Goal: Task Accomplishment & Management: Complete application form

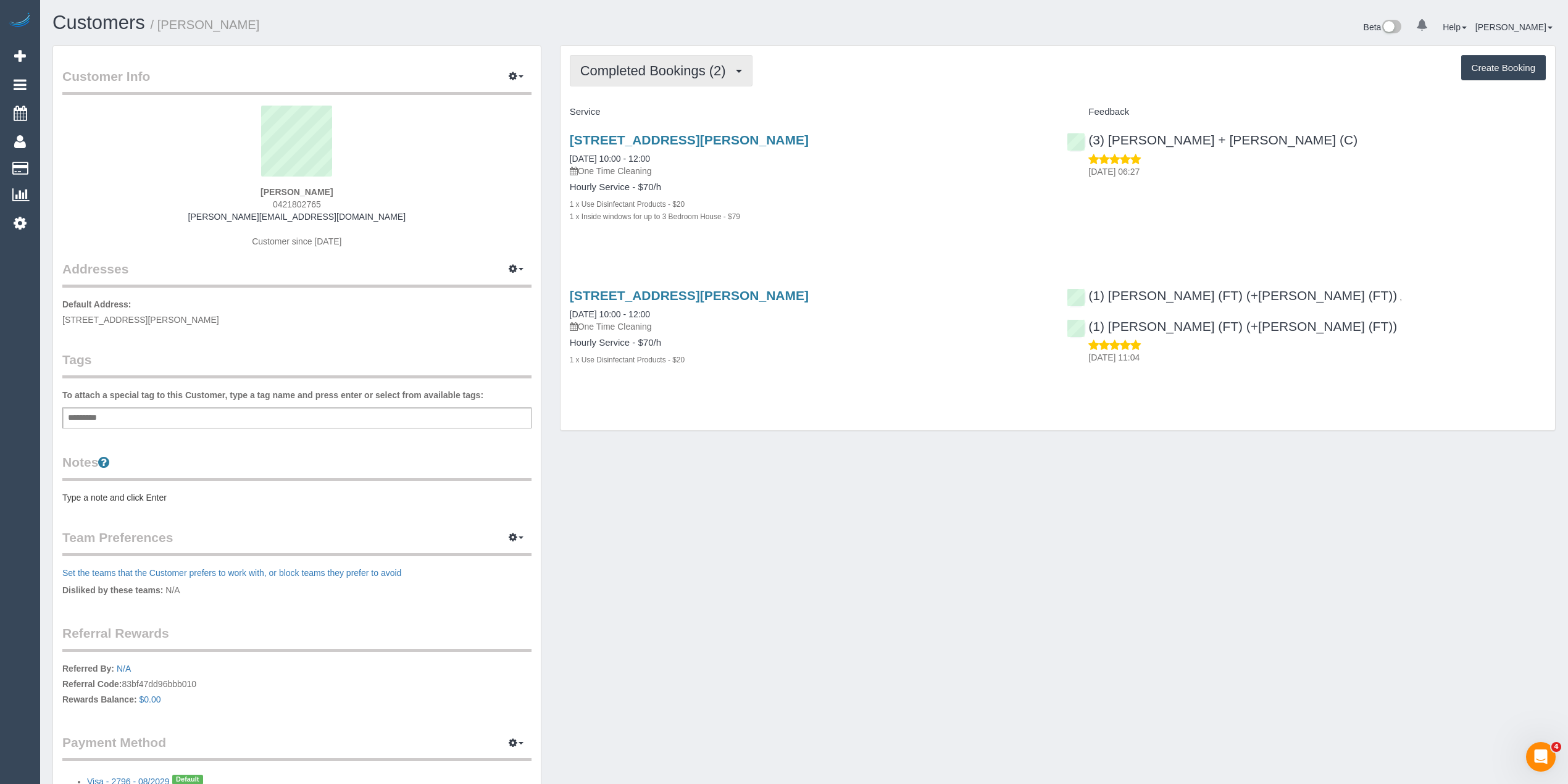
click at [634, 74] on span "Completed Bookings (2)" at bounding box center [657, 70] width 152 height 15
click at [920, 59] on div "Completed Bookings (2) Completed Bookings (2) Upcoming Bookings (0) Cancelled B…" at bounding box center [1058, 70] width 976 height 32
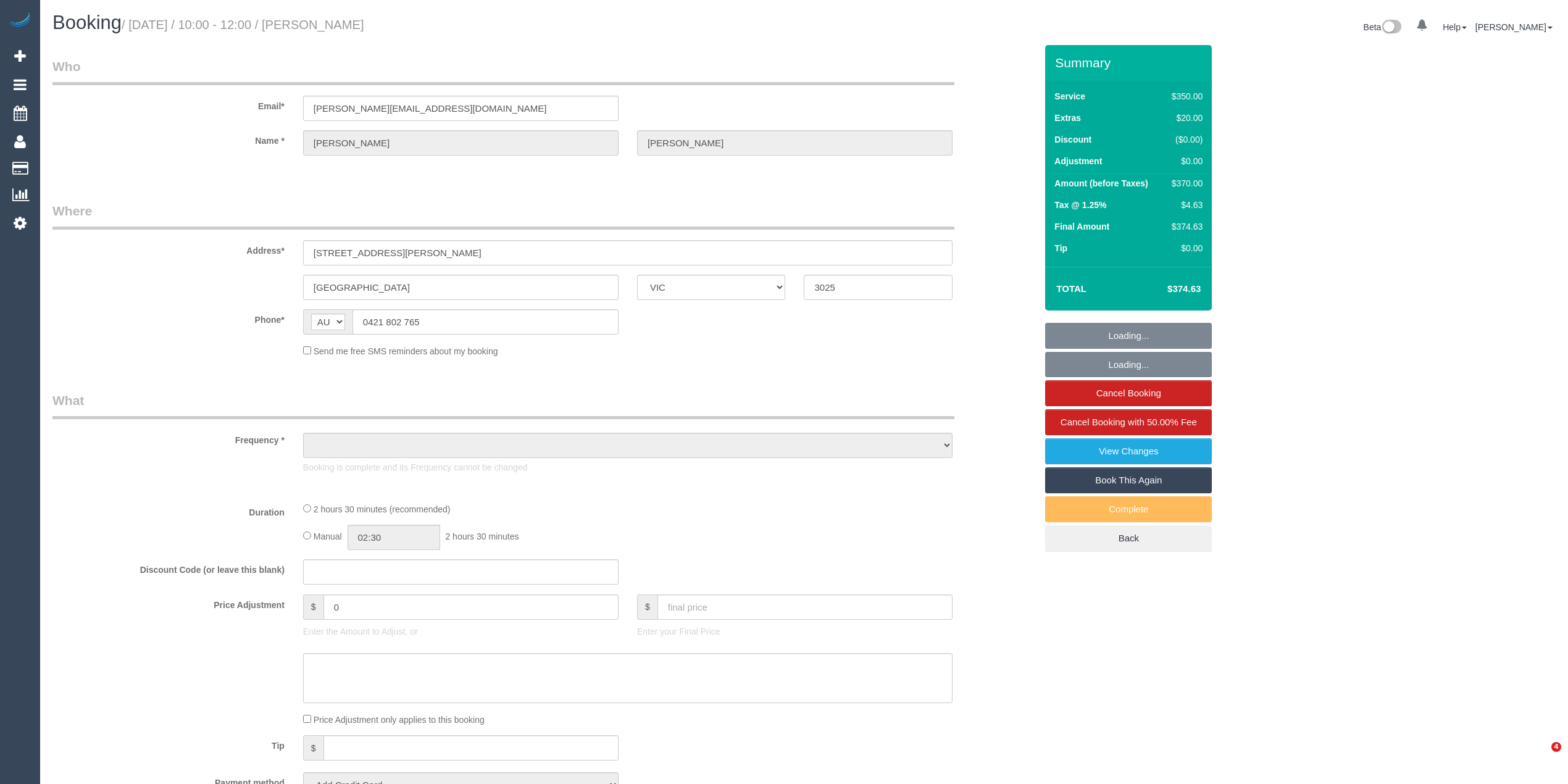
select select "VIC"
select select "spot1"
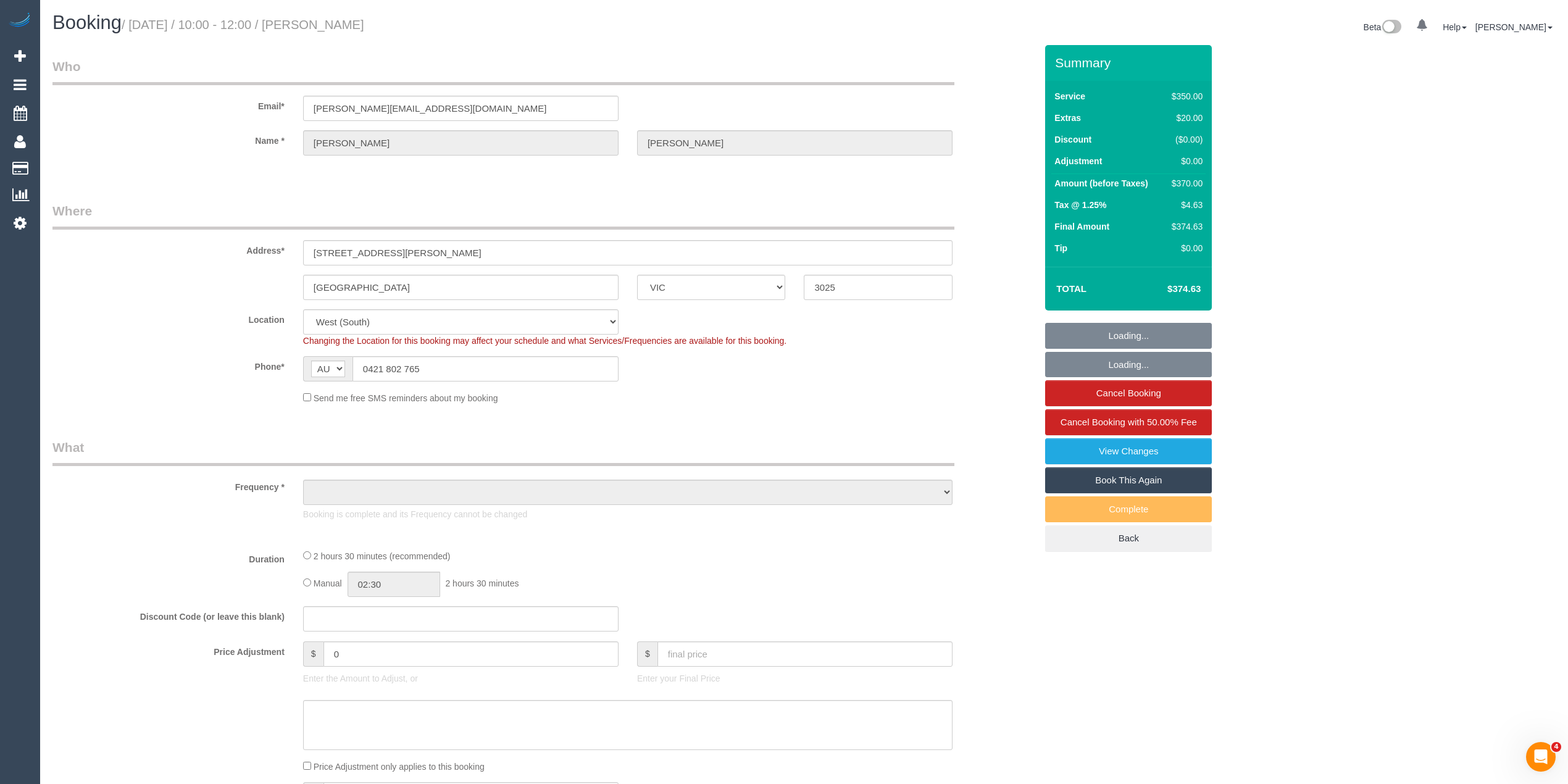
select select "object:1351"
select select "string:stripe-pm_1RlpmD2GScqysDRVRxTAgJ2Q"
select select "2"
select select "150"
select select "number:28"
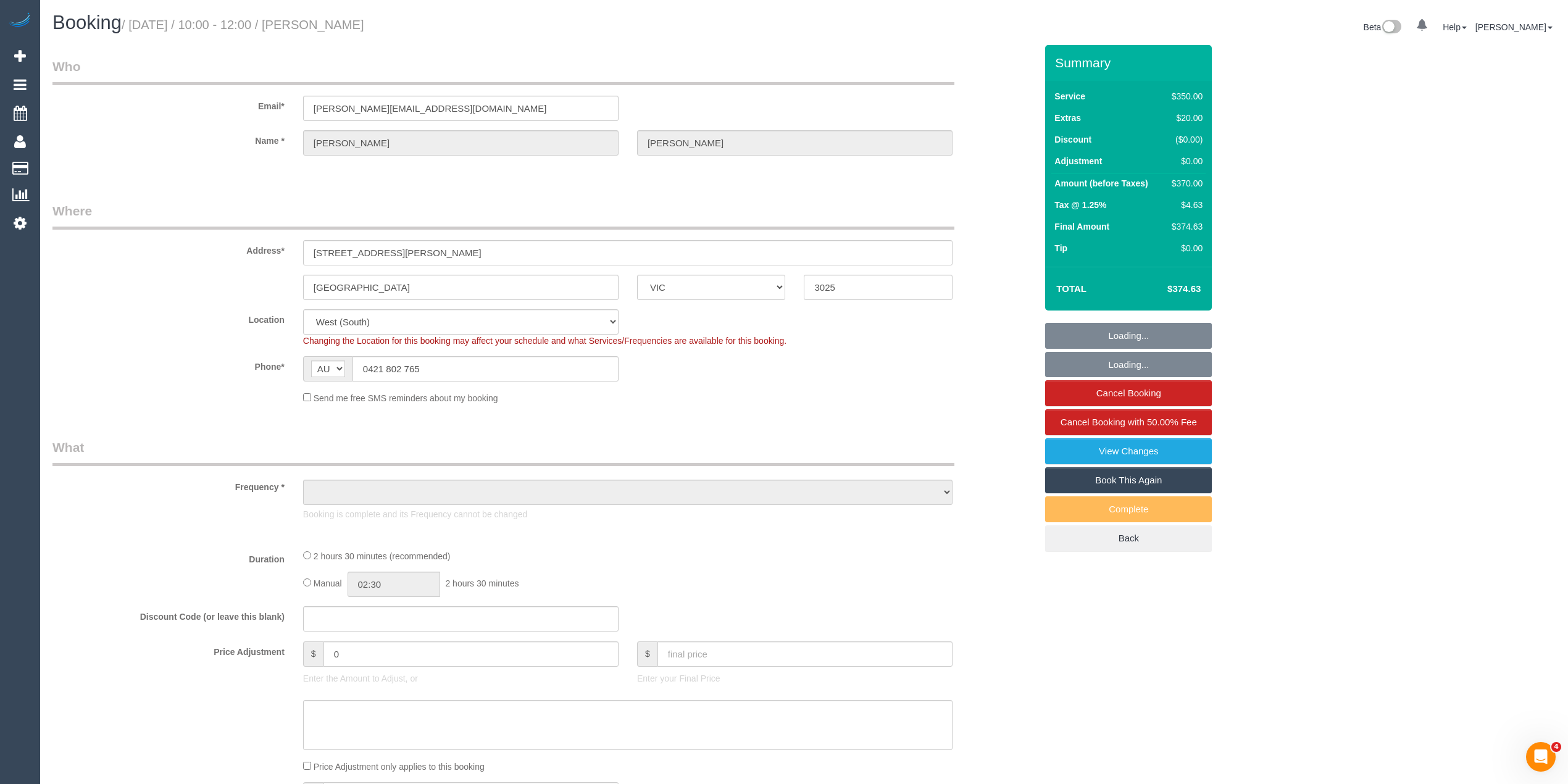
select select "number:14"
select select "number:19"
select select "number:23"
select select "number:26"
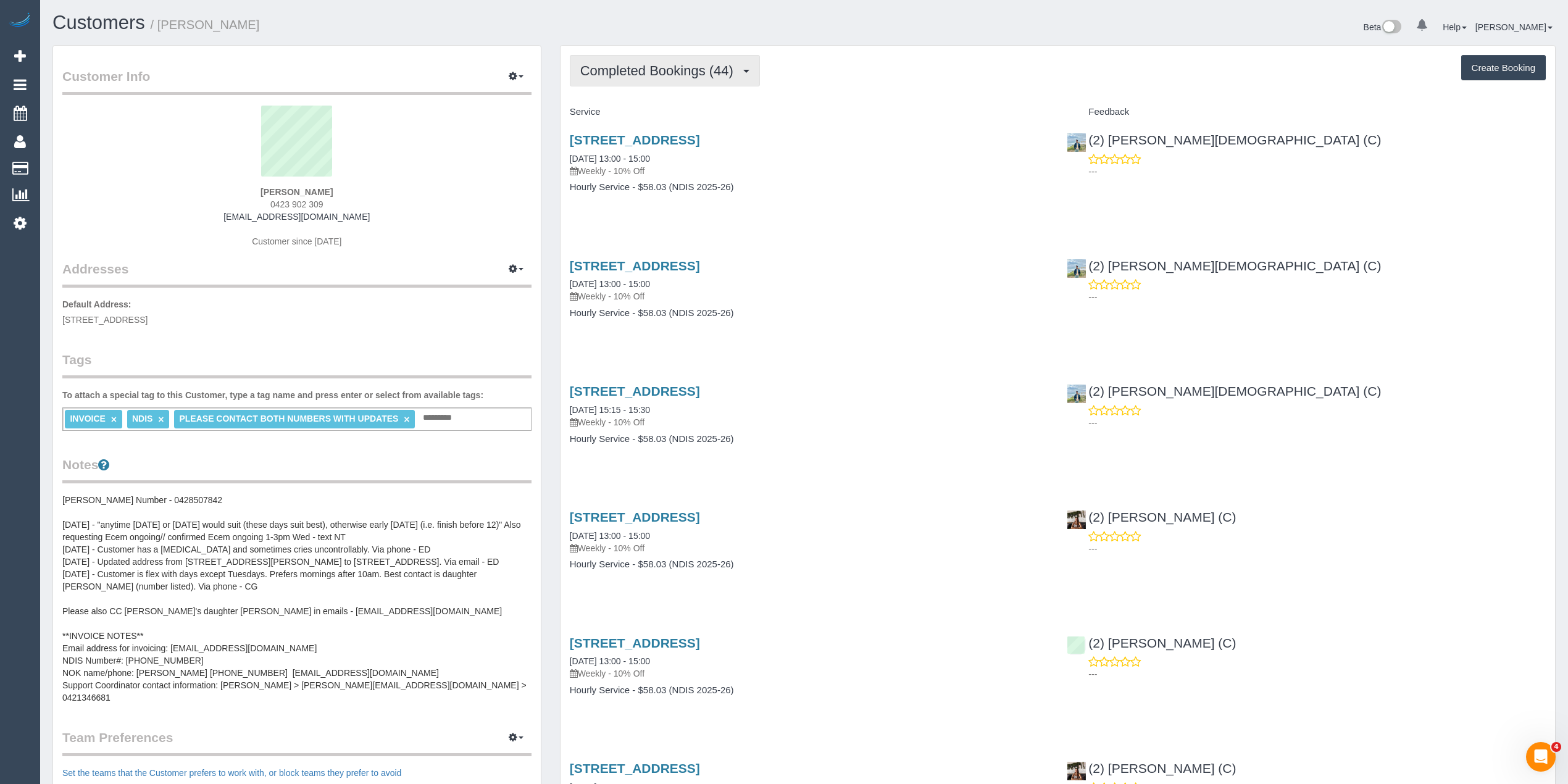
click at [608, 67] on span "Completed Bookings (44)" at bounding box center [660, 70] width 159 height 15
click at [631, 119] on link "Upcoming Bookings (11)" at bounding box center [637, 115] width 133 height 16
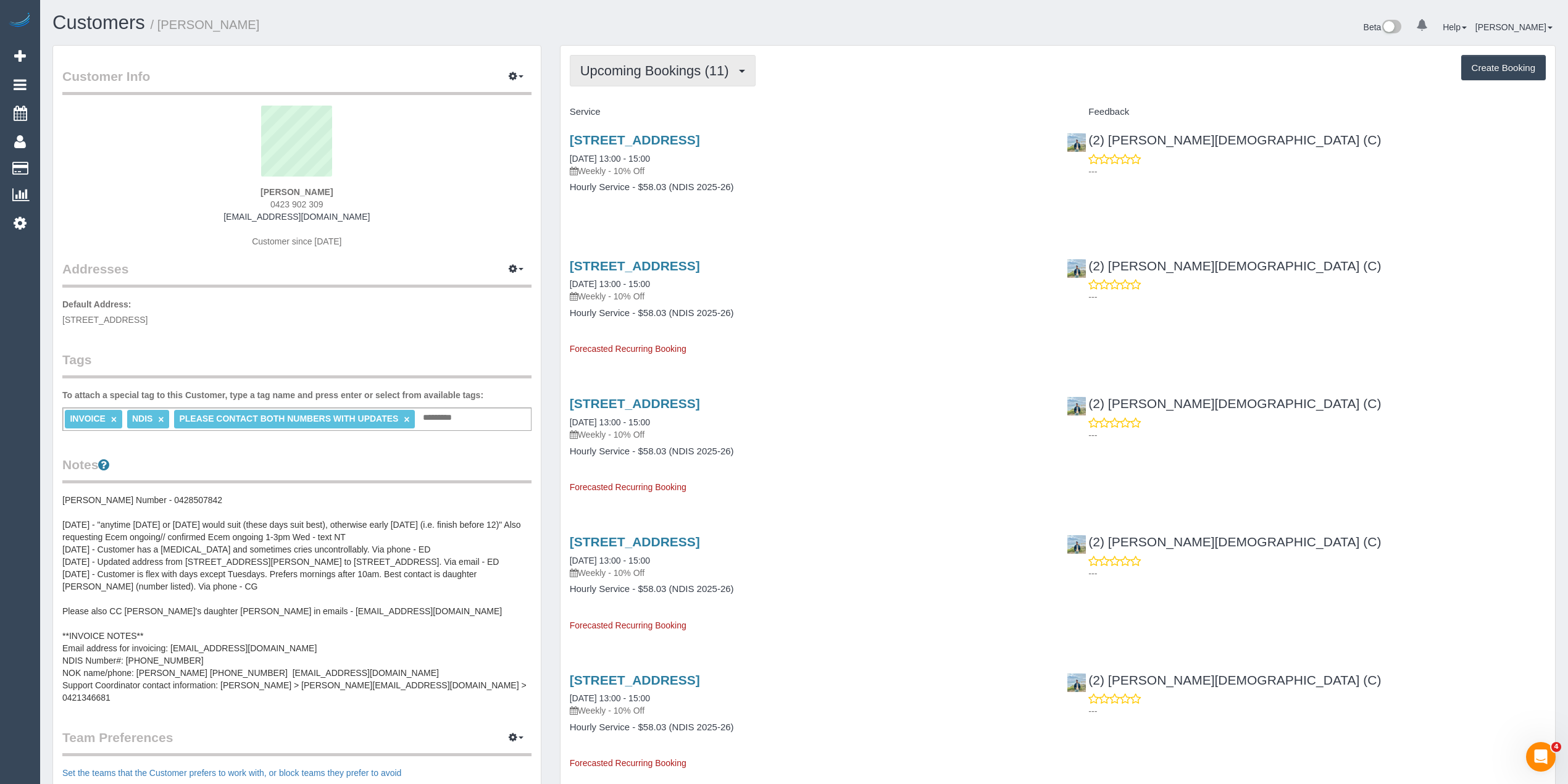
click at [626, 74] on span "Upcoming Bookings (11)" at bounding box center [658, 70] width 155 height 15
click at [613, 95] on link "Completed Bookings (44)" at bounding box center [637, 99] width 133 height 16
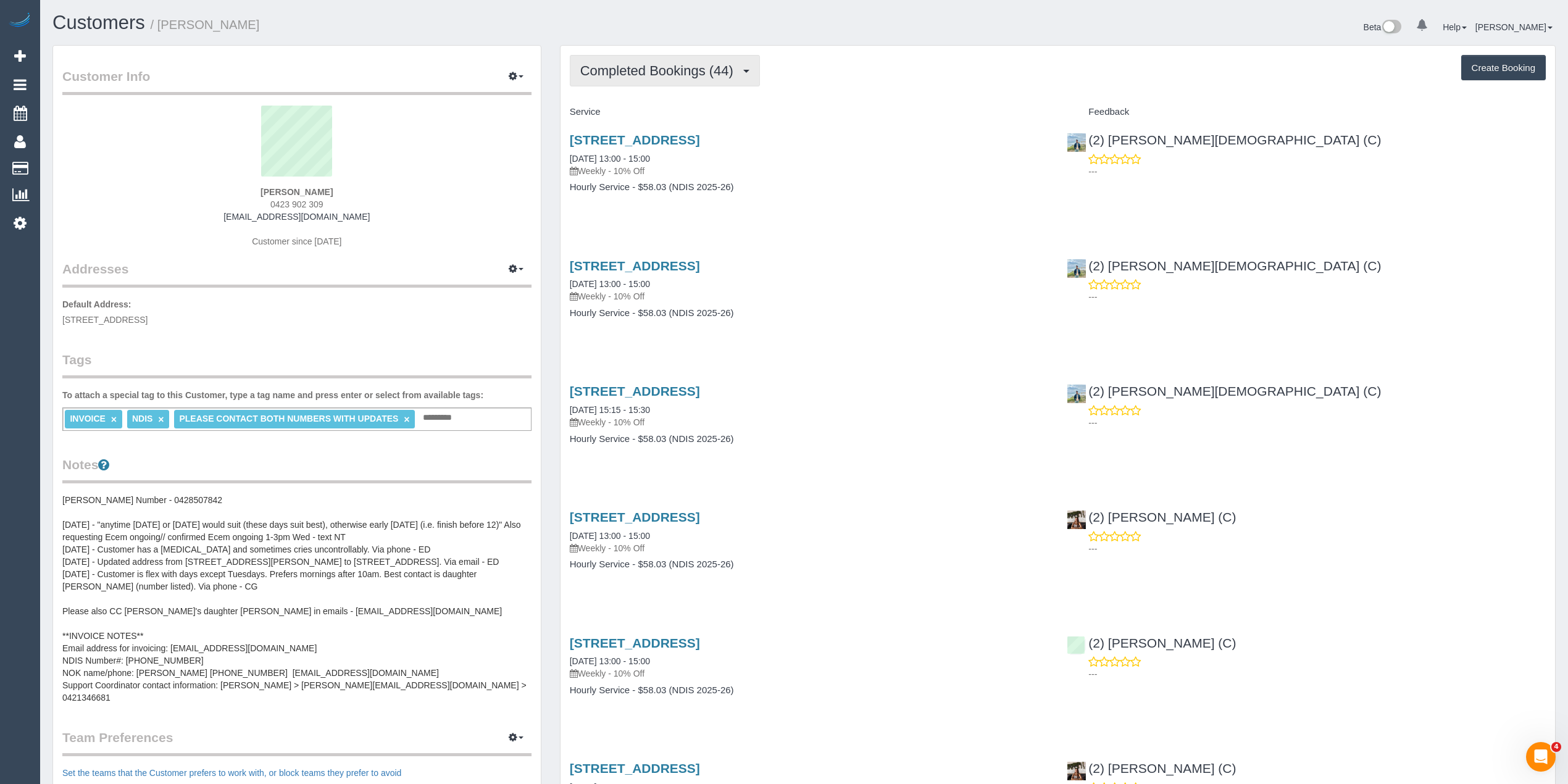
click at [637, 66] on span "Completed Bookings (44)" at bounding box center [660, 70] width 159 height 15
click at [660, 111] on link "Upcoming Bookings (11)" at bounding box center [637, 115] width 133 height 16
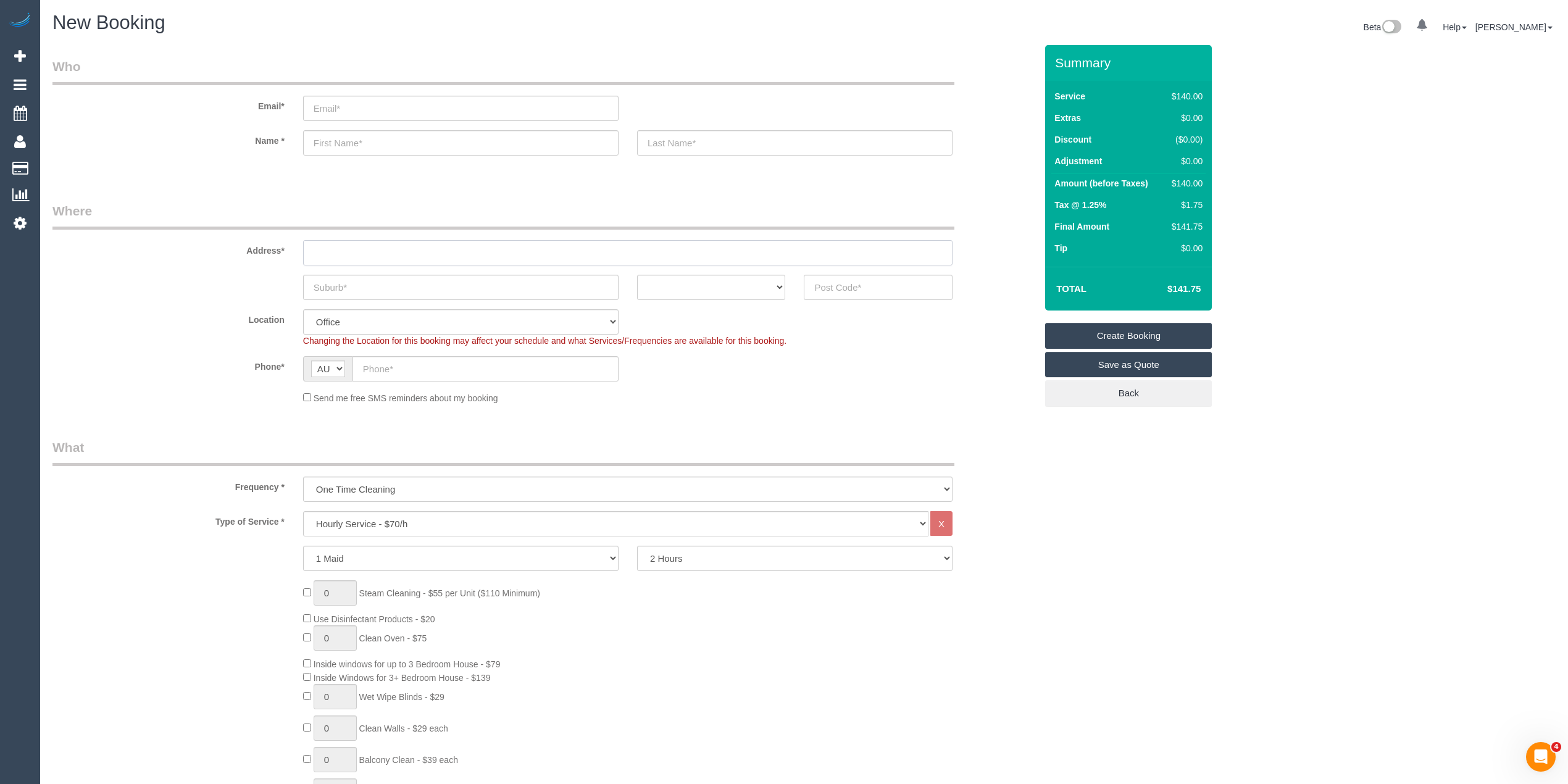
click at [347, 245] on input "text" at bounding box center [628, 253] width 650 height 25
click at [863, 286] on input "text" at bounding box center [879, 287] width 149 height 25
type input "3155"
click at [317, 252] on input "text" at bounding box center [628, 253] width 650 height 25
type input "-"
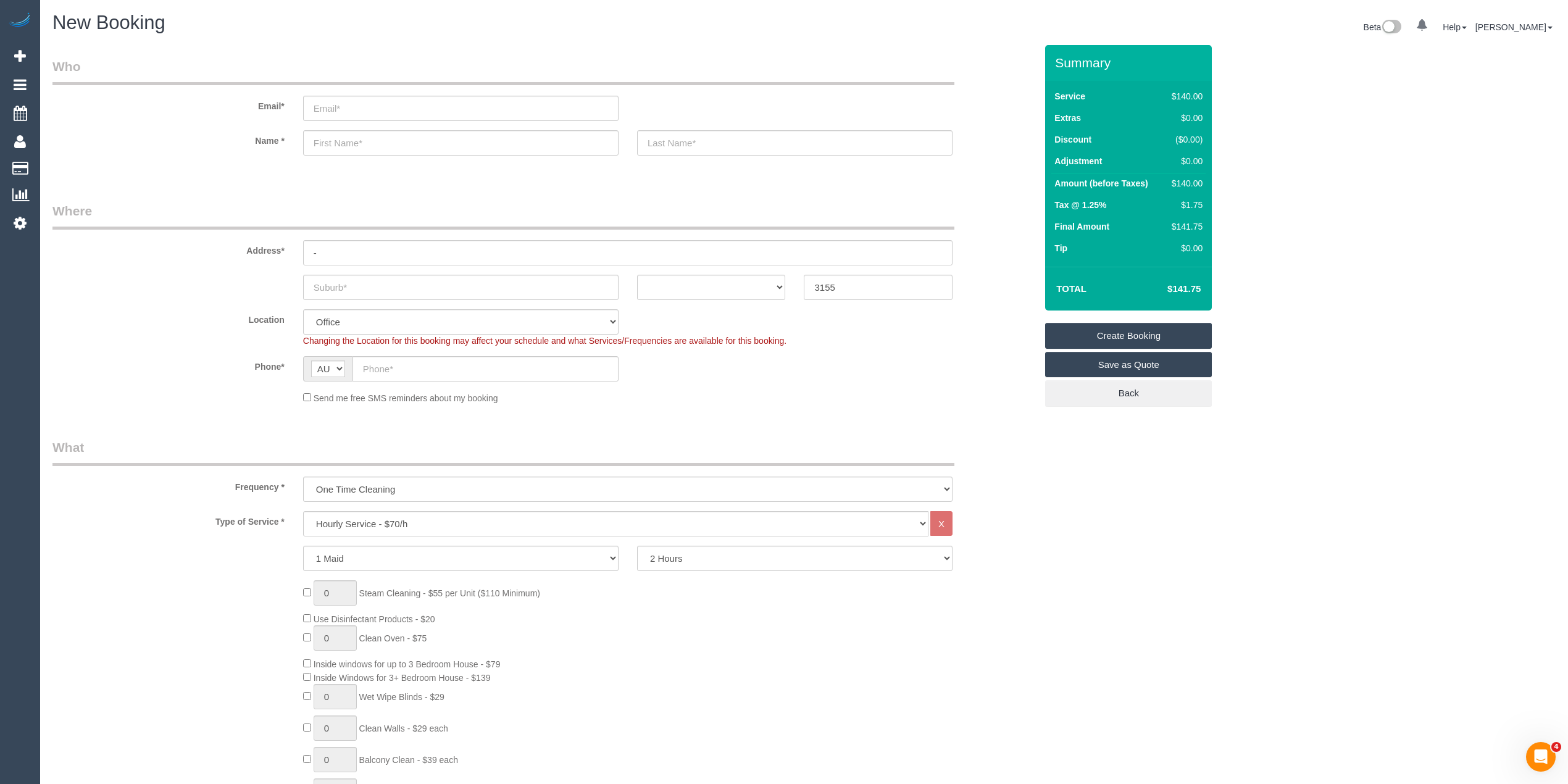
select select "48"
click at [406, 480] on select "One Time Cleaning Weekly - 10% Off - 10.00% (0% for the First Booking) Fortnigh…" at bounding box center [628, 489] width 650 height 25
select select "object:2063"
click at [303, 476] on select "One Time Cleaning Weekly - 10% Off - 10.00% (0% for the First Booking) Fortnigh…" at bounding box center [628, 489] width 650 height 25
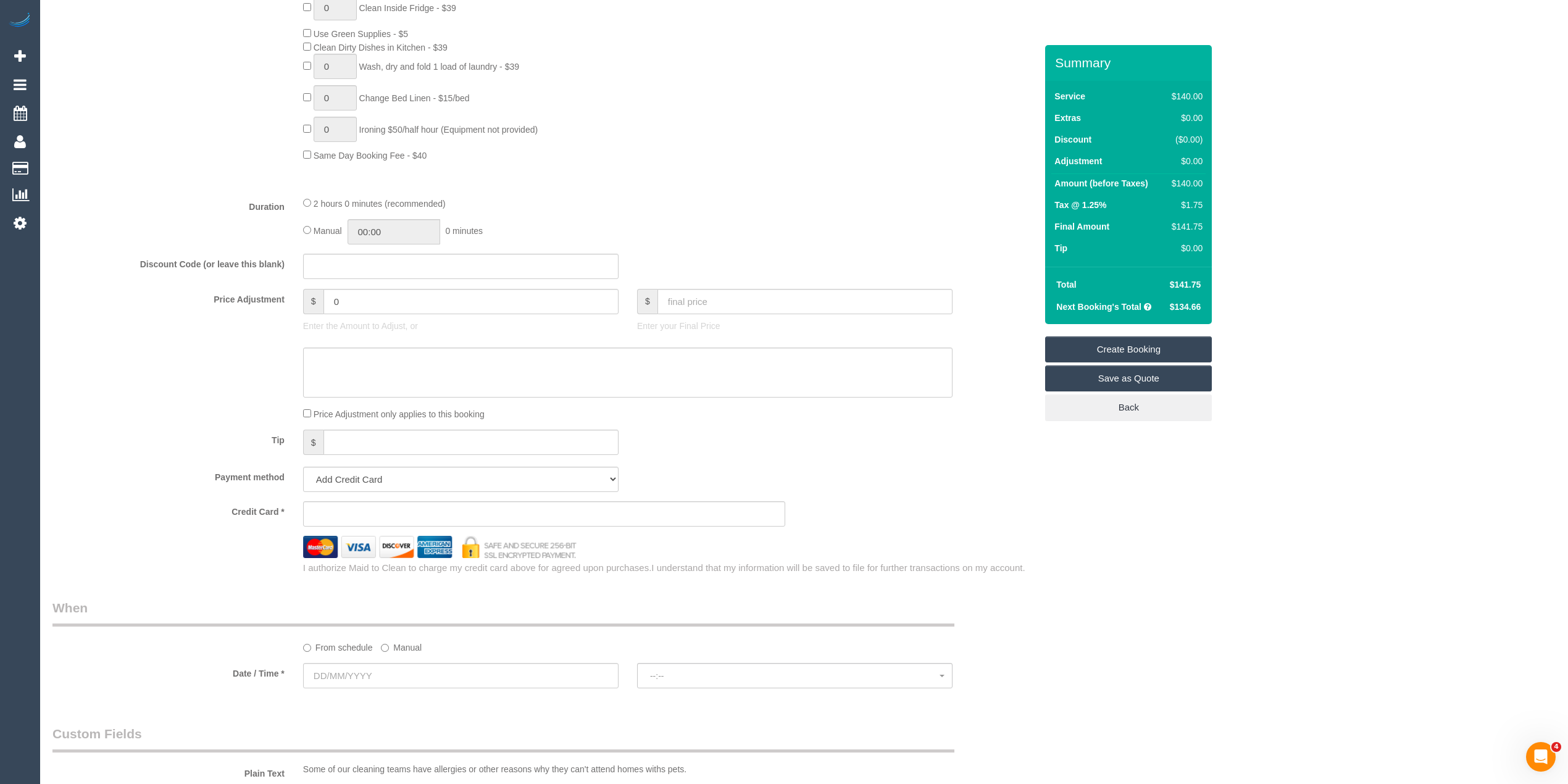
scroll to position [824, 0]
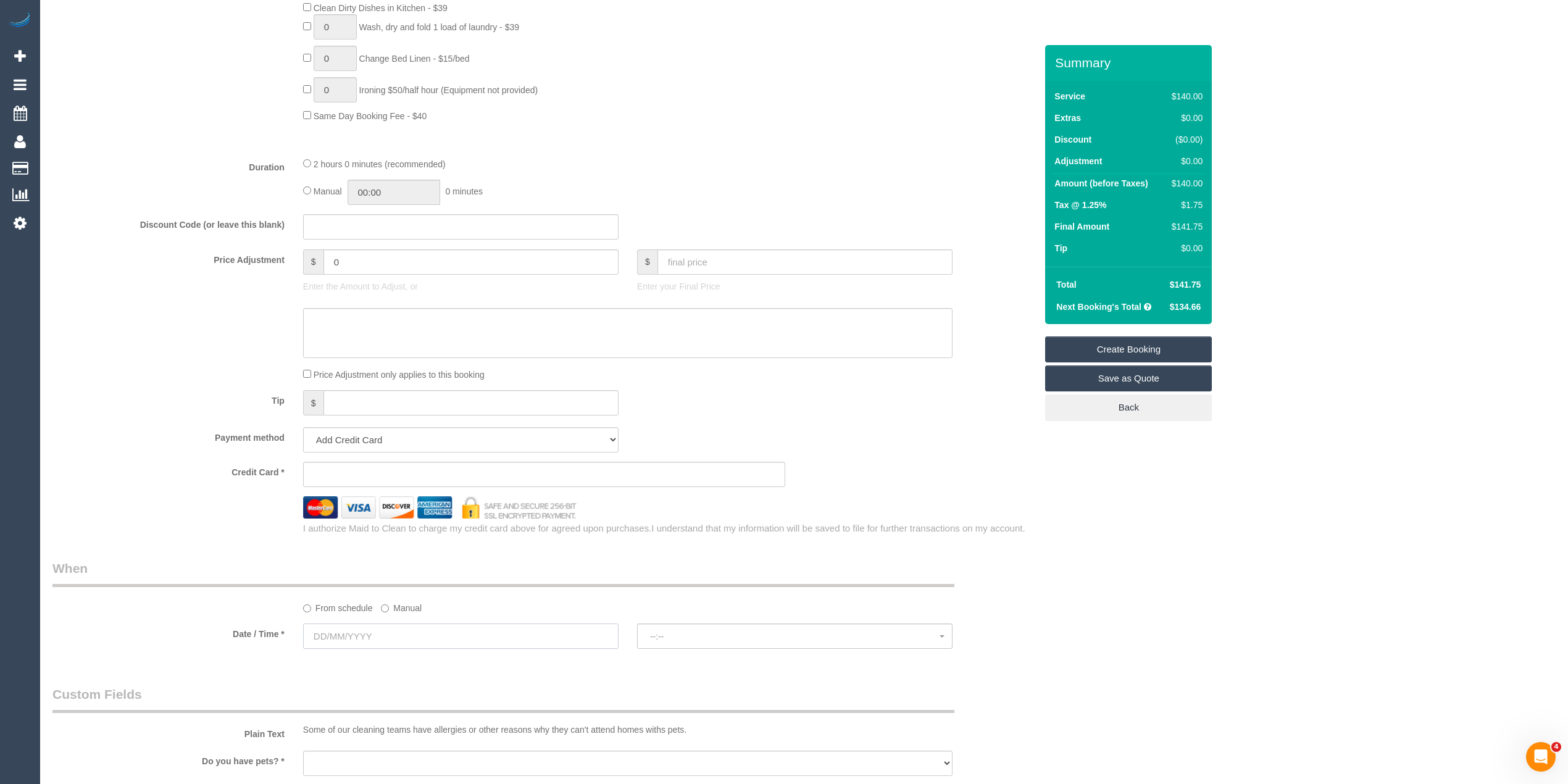
click at [327, 641] on input "text" at bounding box center [460, 636] width 315 height 25
click at [452, 474] on span "Next" at bounding box center [452, 472] width 10 height 10
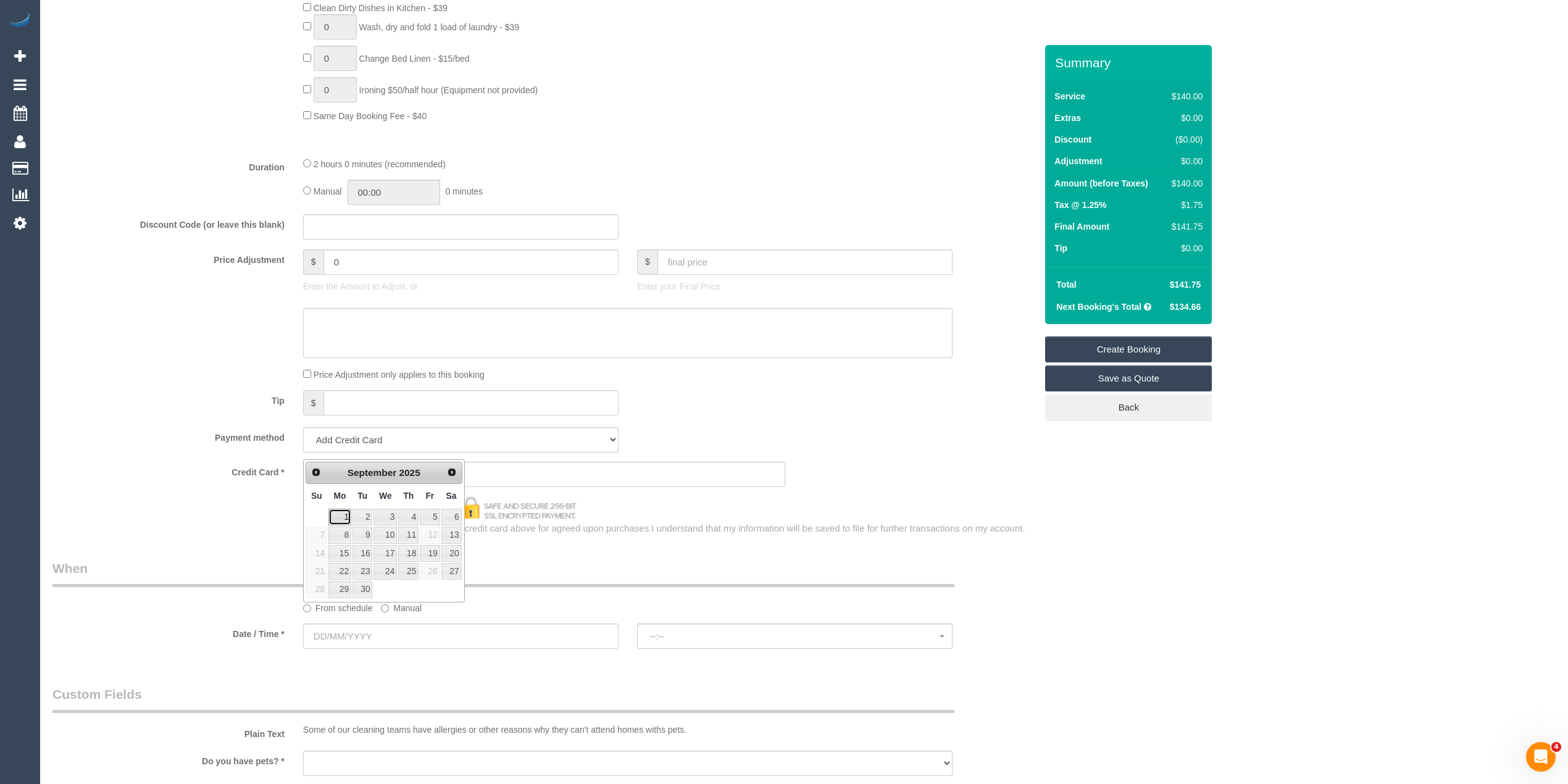
click at [346, 517] on link "1" at bounding box center [340, 517] width 23 height 16
type input "01/09/2025"
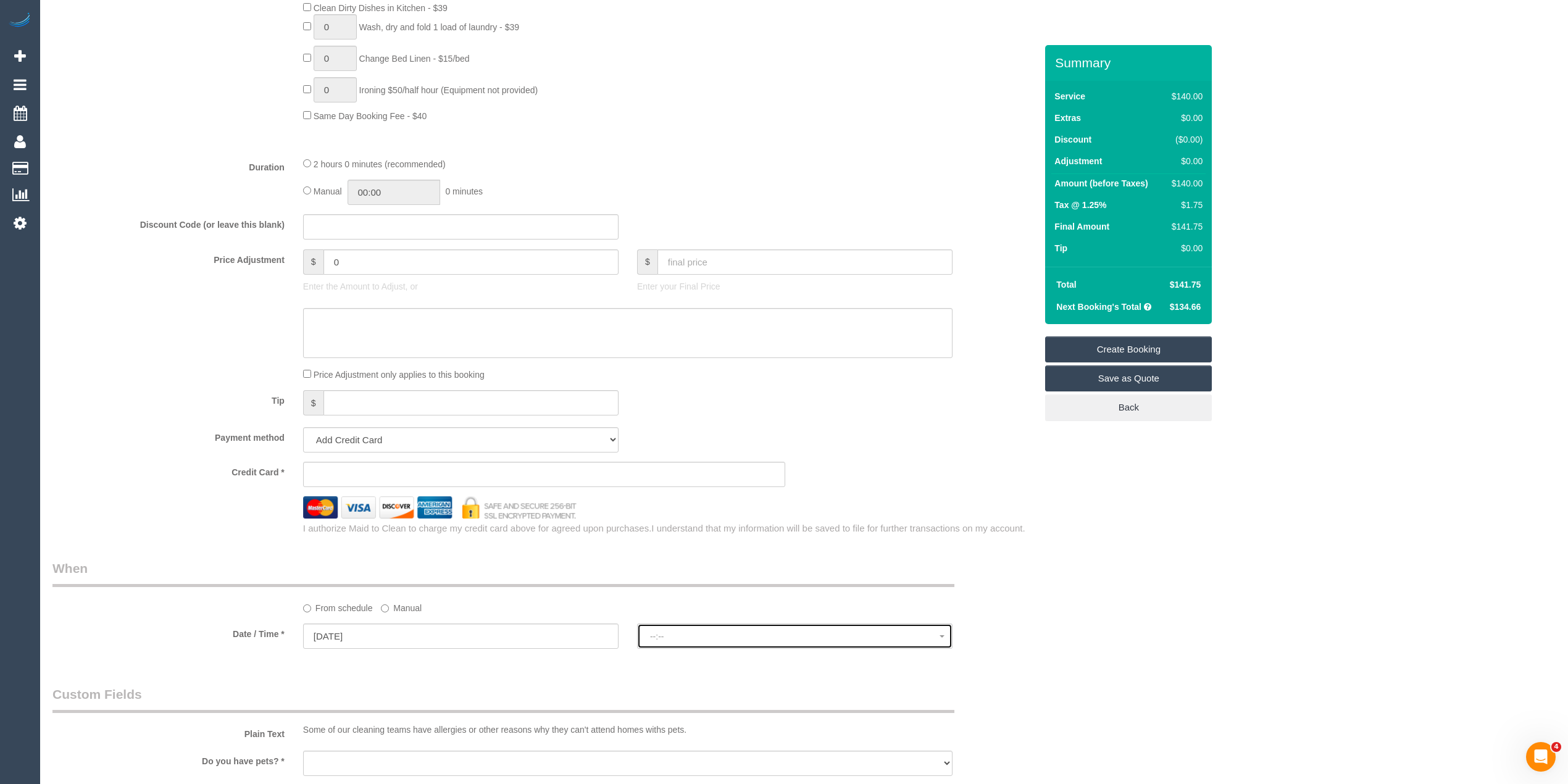
click at [720, 624] on button "--:--" at bounding box center [795, 636] width 315 height 25
select select "spot1"
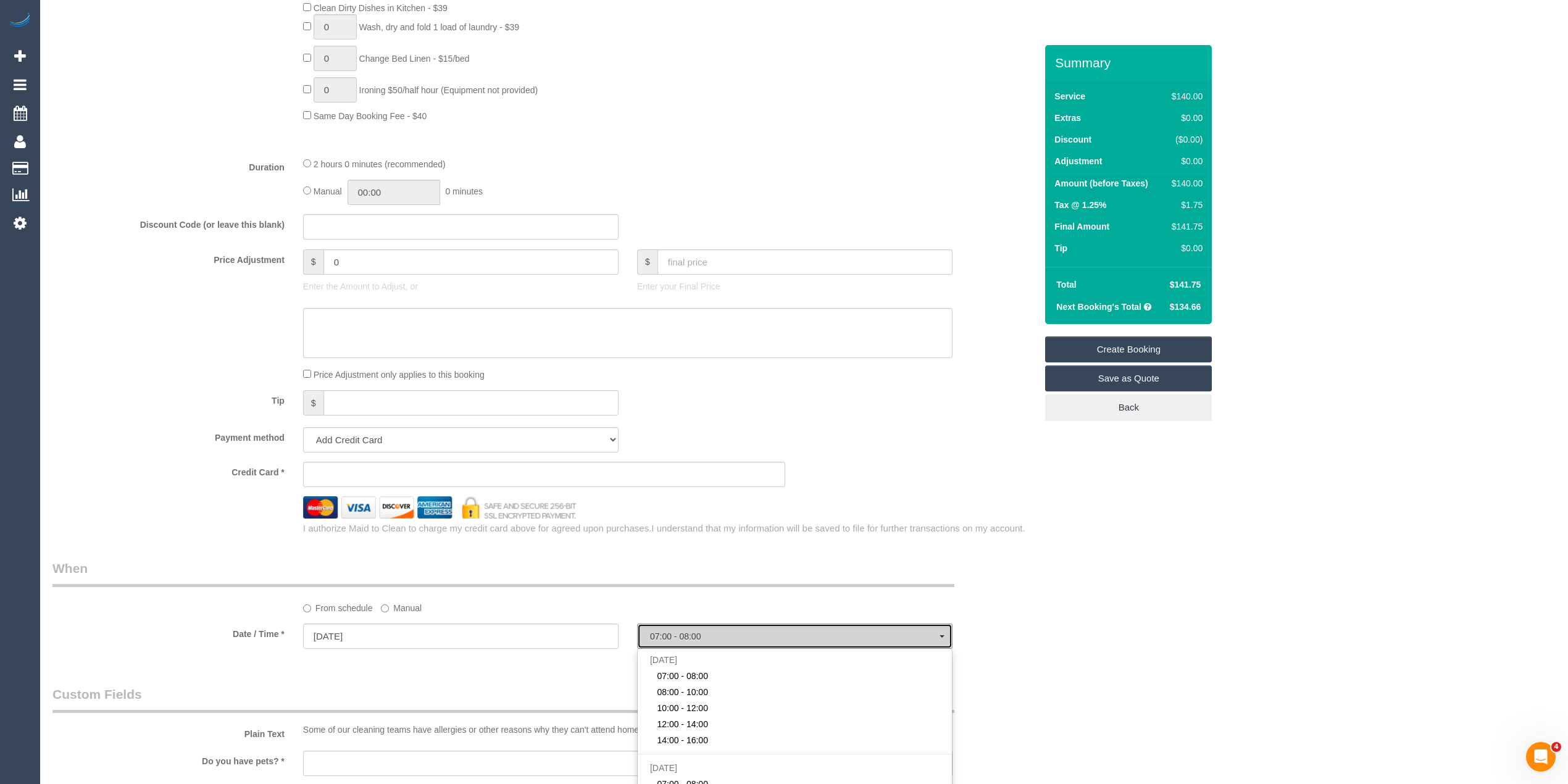
click at [720, 624] on button "07:00 - 08:00" at bounding box center [795, 636] width 315 height 25
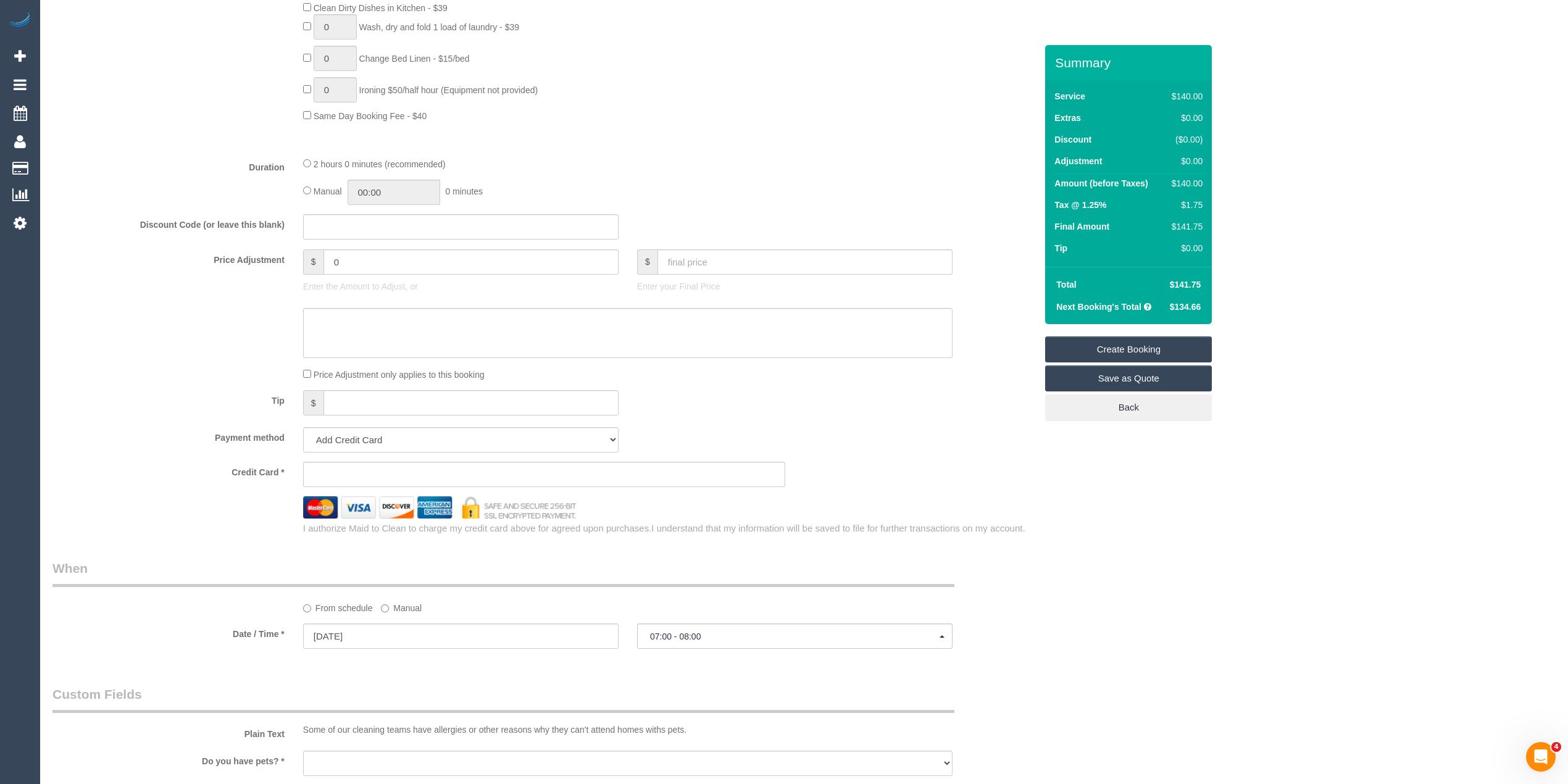
click at [1187, 554] on div "Who Email* Name * Where Address* - ACT NSW NT QLD SA TAS VIC WA 3155 Location O…" at bounding box center [803, 311] width 1503 height 2179
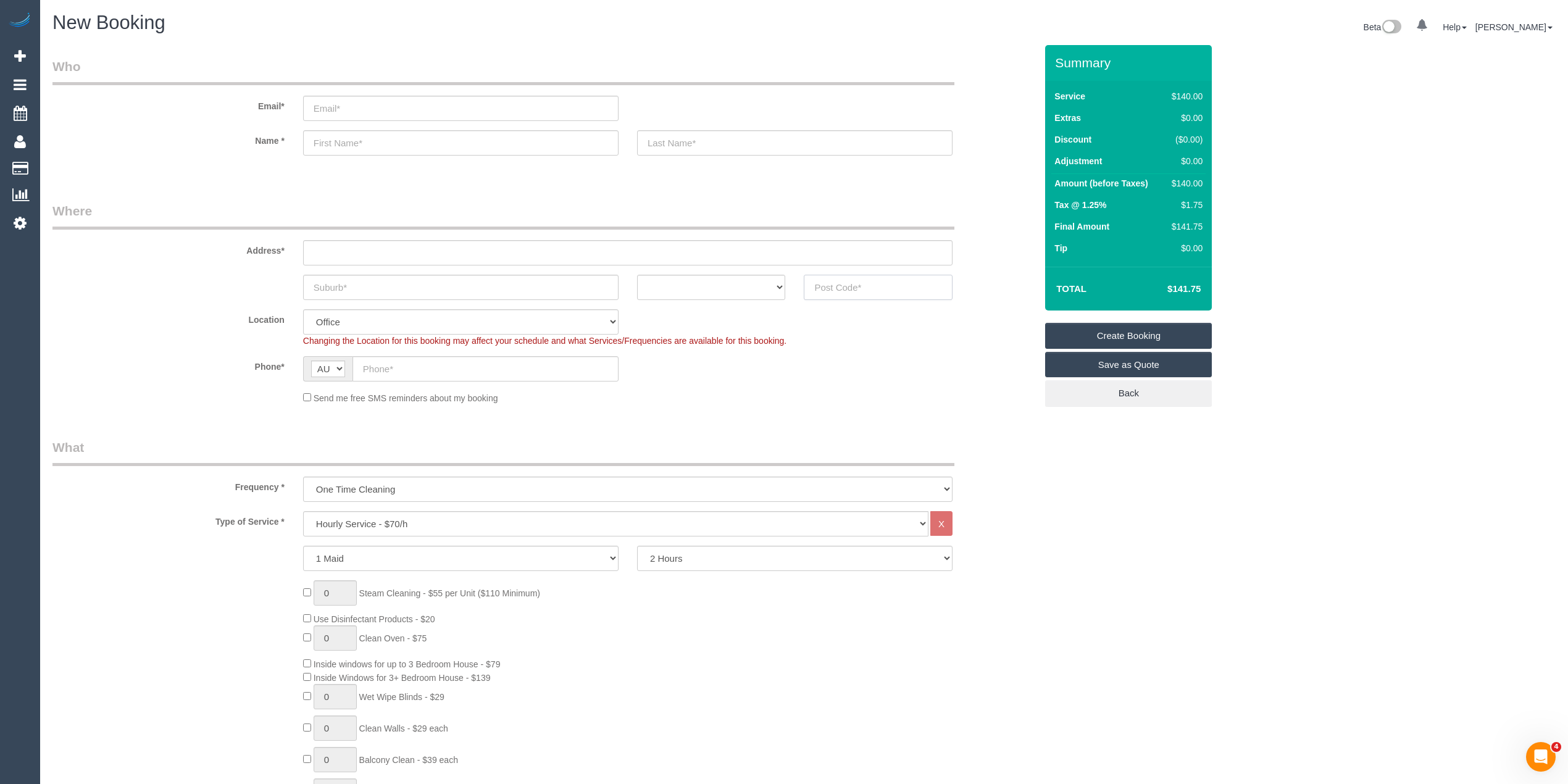
click at [857, 286] on input "text" at bounding box center [879, 287] width 149 height 25
type input "3030"
click at [368, 246] on input "text" at bounding box center [628, 253] width 650 height 25
type input "-"
drag, startPoint x: 391, startPoint y: 522, endPoint x: 391, endPoint y: 514, distance: 8.0
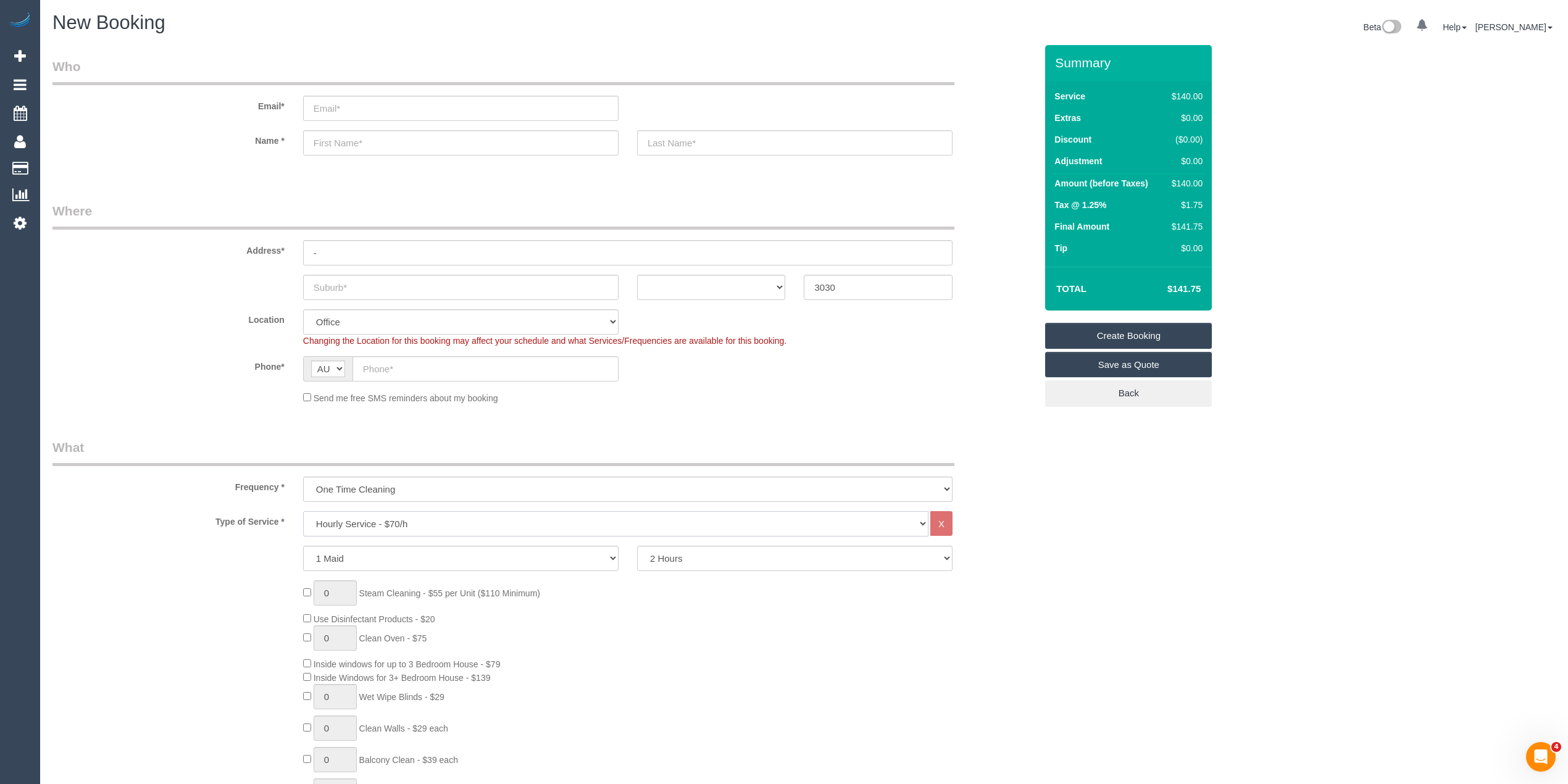
click at [391, 522] on select "Hourly Service - $70/h Hourly Service - $65/h Hourly Service - $60/h Hourly Ser…" at bounding box center [615, 524] width 626 height 25
select select "53"
select select "object:2059"
select select "213"
click at [303, 511] on select "Hourly Service - $70/h Hourly Service - $65/h Hourly Service - $60/h Hourly Ser…" at bounding box center [615, 524] width 626 height 25
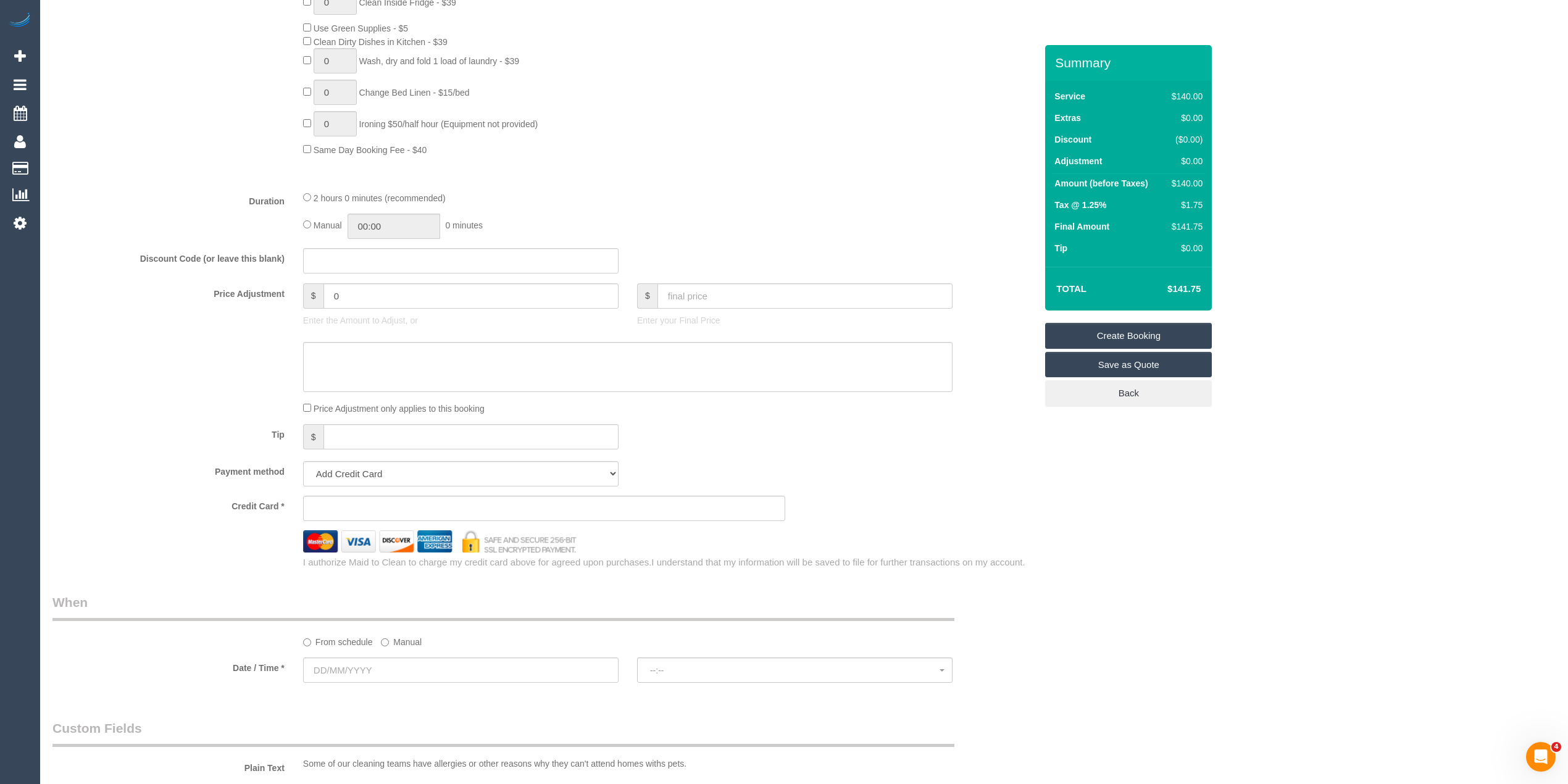
scroll to position [824, 0]
click at [348, 676] on input "text" at bounding box center [460, 669] width 315 height 25
click at [1295, 532] on div "Who Email* Name * Where Address* - ACT NSW NT QLD SA TAS VIC WA 3030 Location O…" at bounding box center [803, 328] width 1503 height 2213
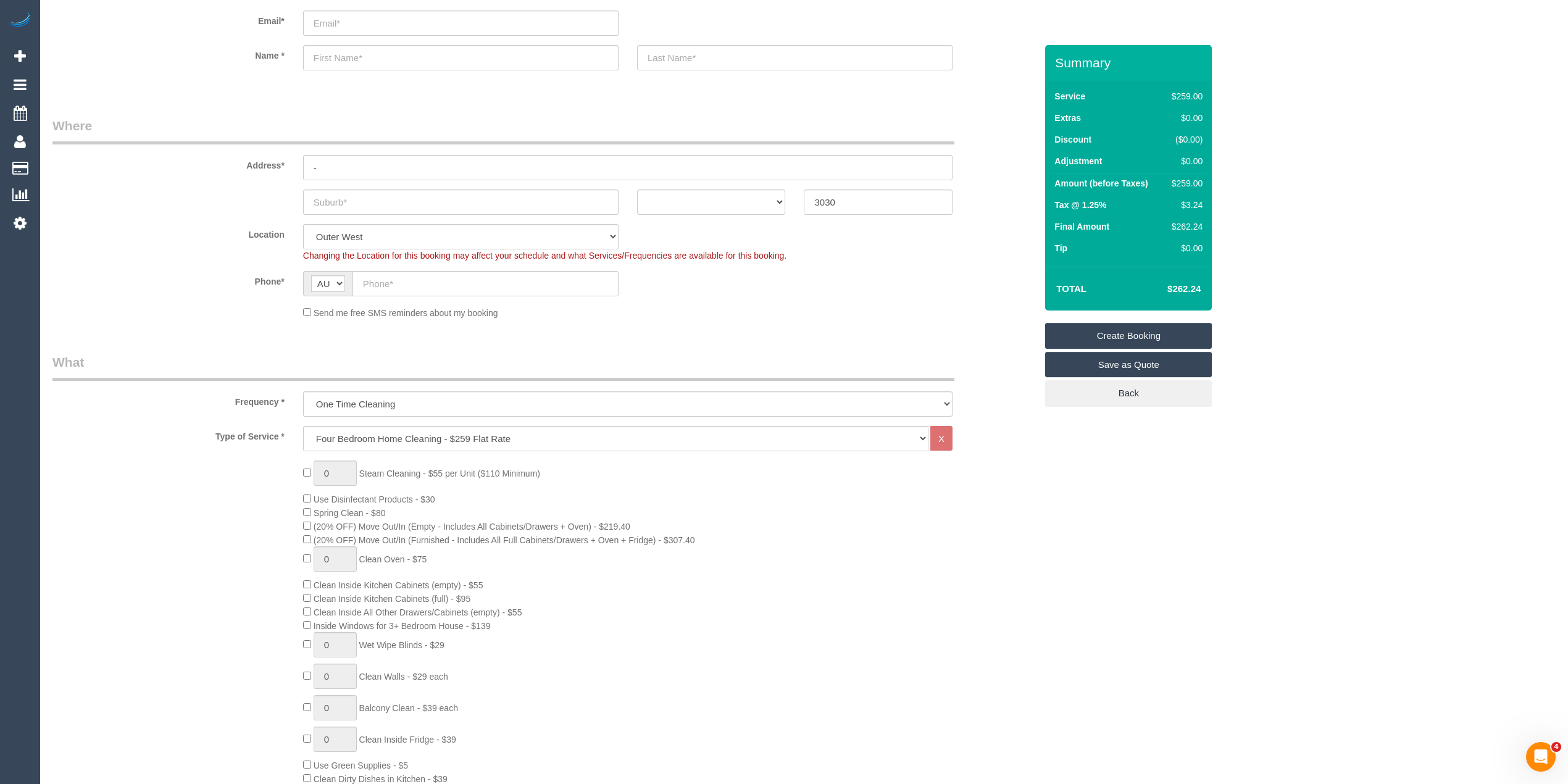
scroll to position [0, 0]
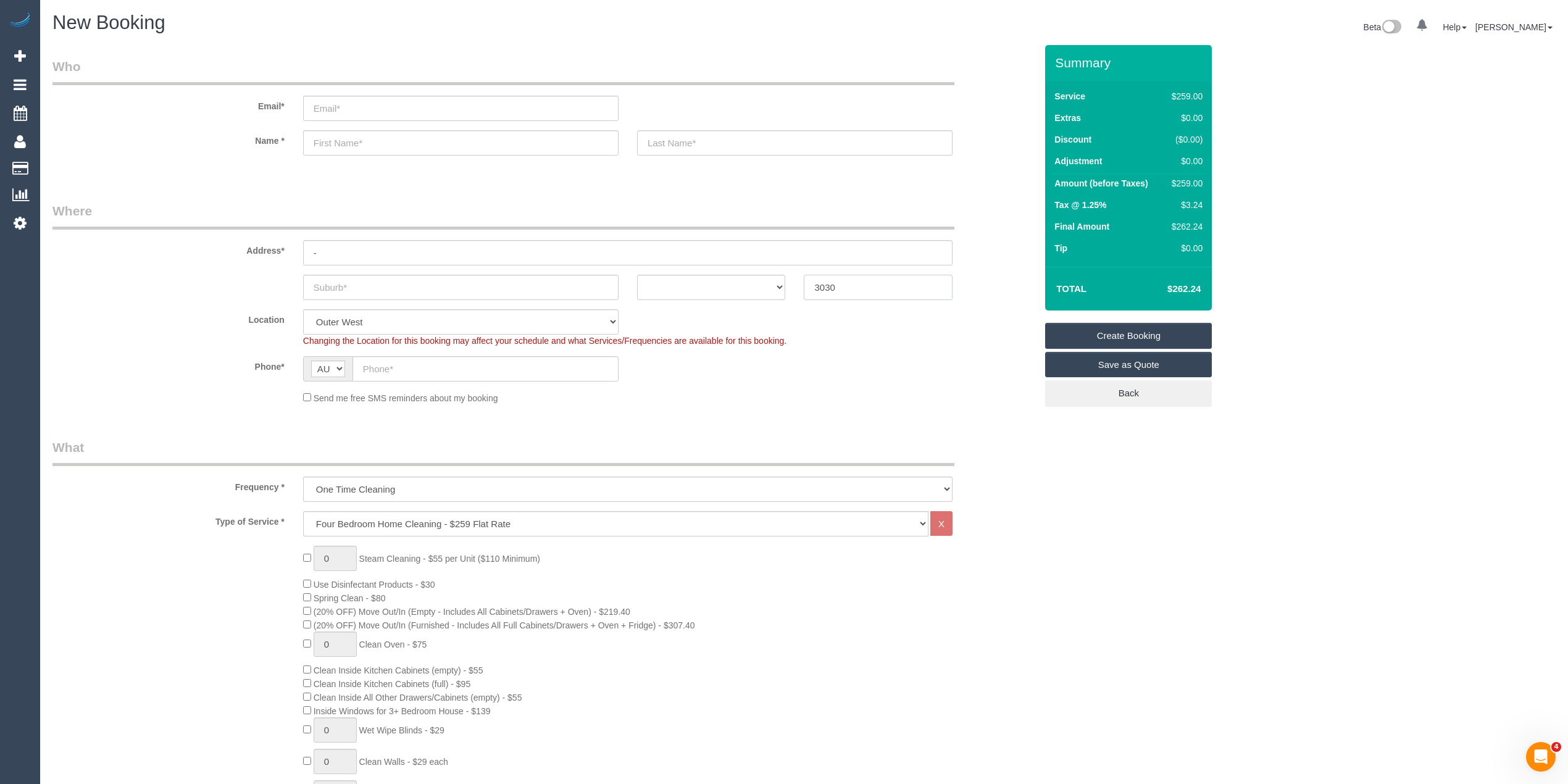
click at [846, 286] on input "3030" at bounding box center [879, 287] width 149 height 25
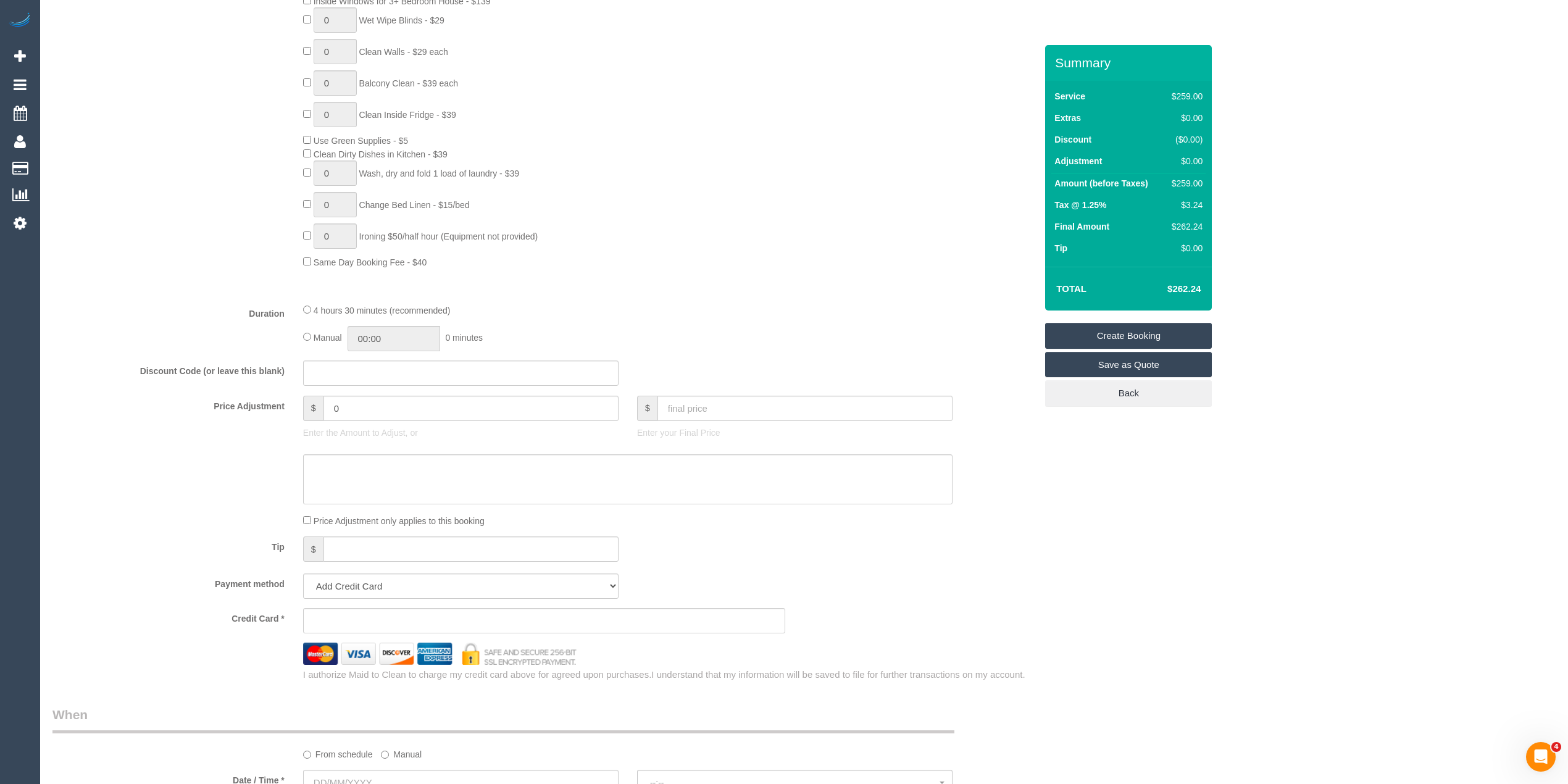
scroll to position [960, 0]
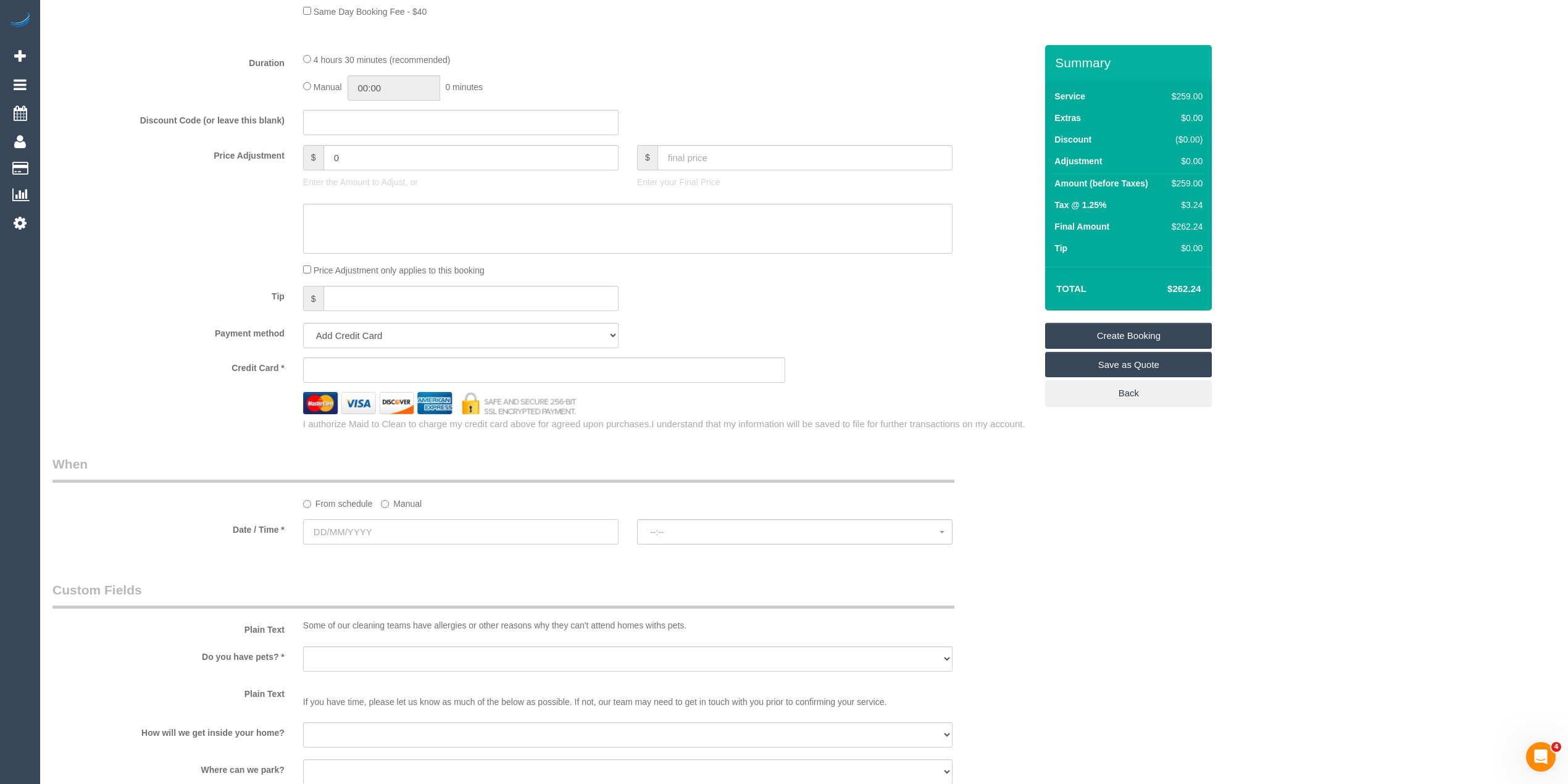
click at [334, 525] on input "text" at bounding box center [460, 532] width 315 height 25
click at [446, 554] on link "Next" at bounding box center [452, 559] width 17 height 17
click at [1284, 520] on div "Who Email* Name * Where Address* - ACT NSW NT QLD SA TAS VIC WA 3030 Location O…" at bounding box center [803, 190] width 1503 height 2213
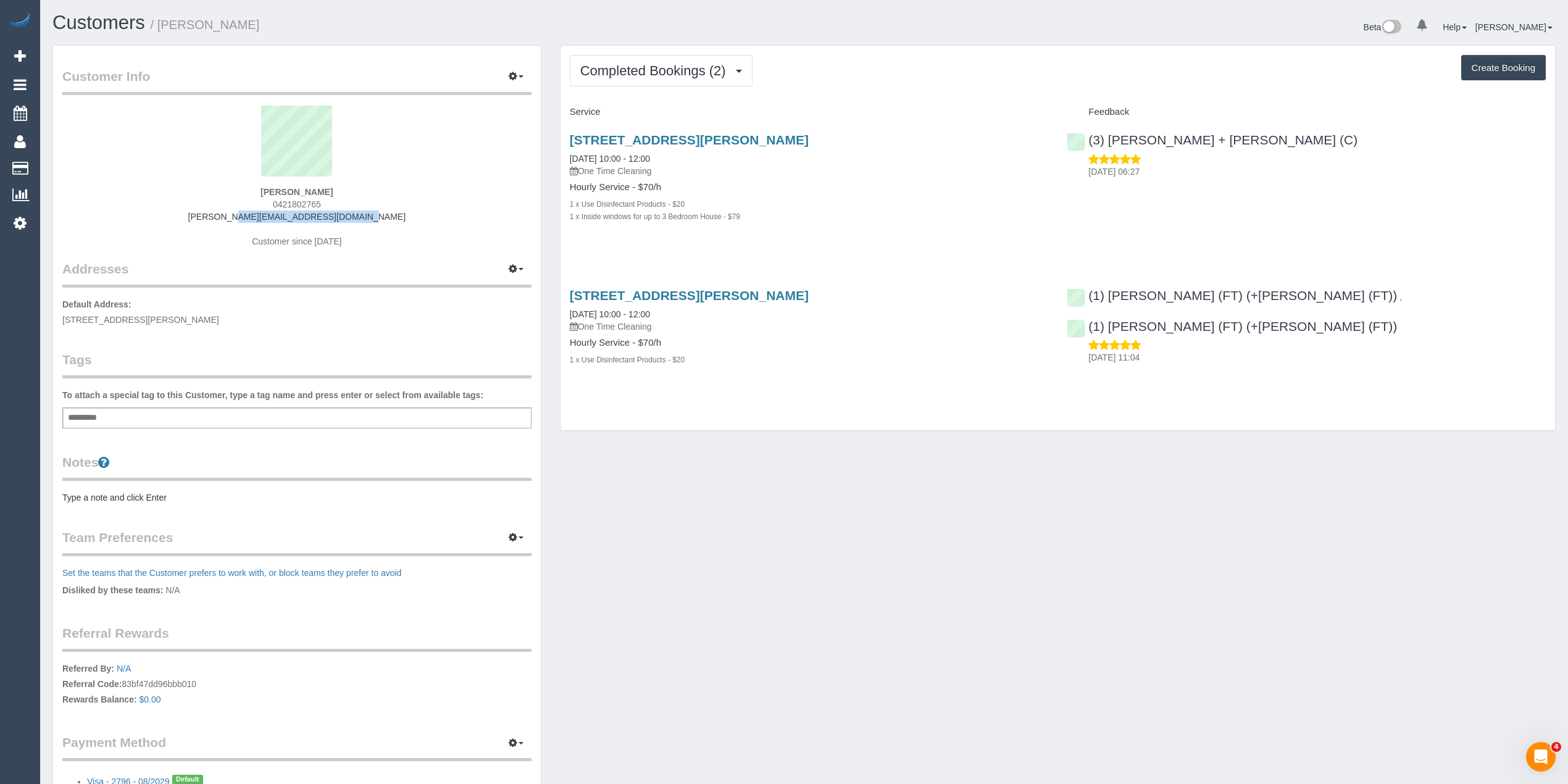
drag, startPoint x: 344, startPoint y: 218, endPoint x: 214, endPoint y: 215, distance: 130.0
click at [214, 215] on div "[PERSON_NAME] 0421802765 [PERSON_NAME][EMAIL_ADDRESS][DOMAIN_NAME] Customer sin…" at bounding box center [297, 182] width 470 height 154
copy link "[PERSON_NAME][EMAIL_ADDRESS][DOMAIN_NAME]"
drag, startPoint x: 381, startPoint y: 223, endPoint x: 226, endPoint y: 220, distance: 155.0
click at [226, 220] on div "[PERSON_NAME] 0421802765 [PERSON_NAME][EMAIL_ADDRESS][DOMAIN_NAME] Customer sin…" at bounding box center [297, 182] width 470 height 154
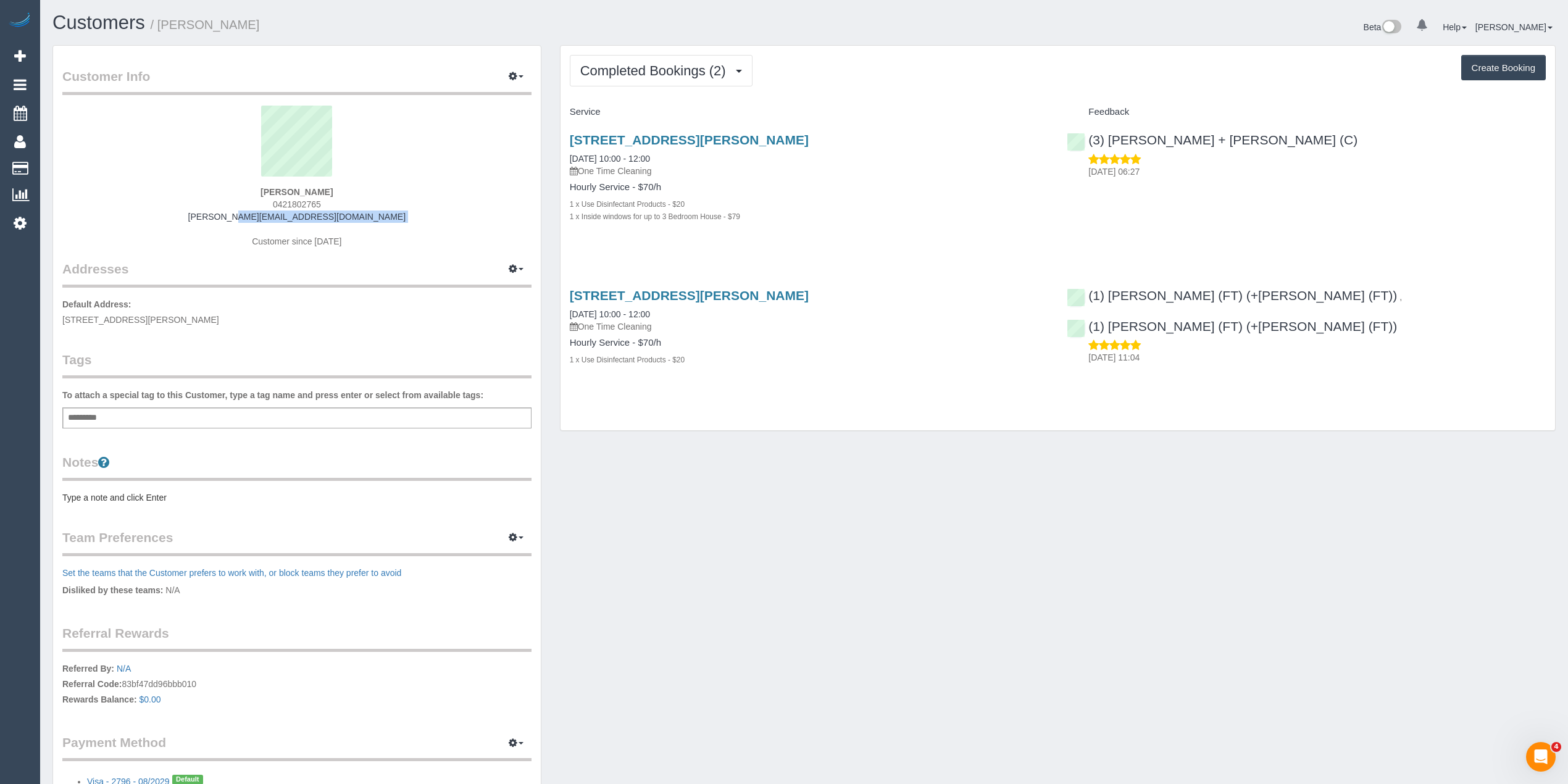
copy div "[PERSON_NAME][EMAIL_ADDRESS][DOMAIN_NAME]"
